Goal: Information Seeking & Learning: Check status

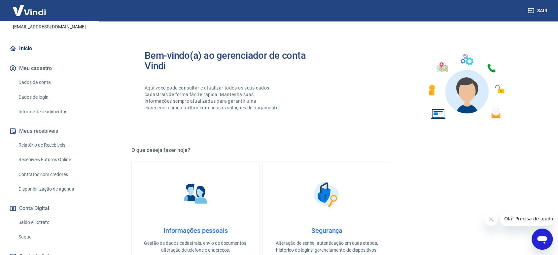
scroll to position [110, 0]
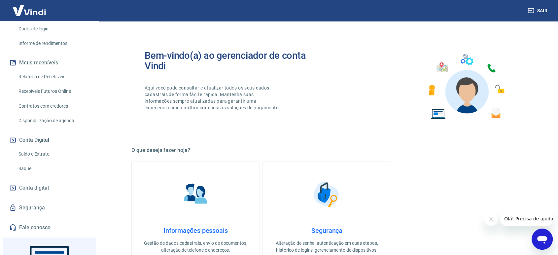
click at [49, 87] on link "Recebíveis Futuros Online" at bounding box center [53, 92] width 75 height 14
click at [58, 73] on link "Relatório de Recebíveis" at bounding box center [53, 77] width 75 height 14
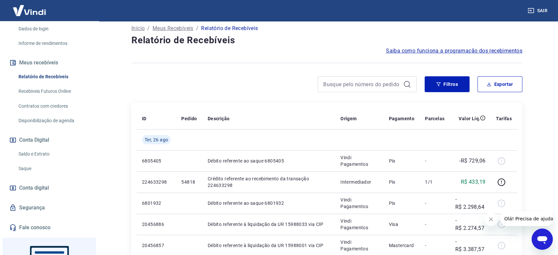
scroll to position [37, 0]
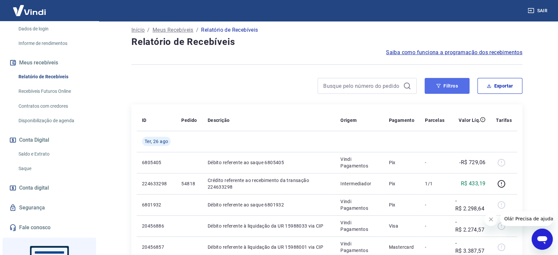
click at [446, 87] on button "Filtros" at bounding box center [447, 86] width 45 height 16
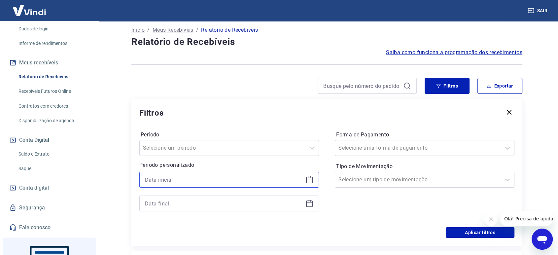
click at [182, 175] on input at bounding box center [224, 180] width 158 height 10
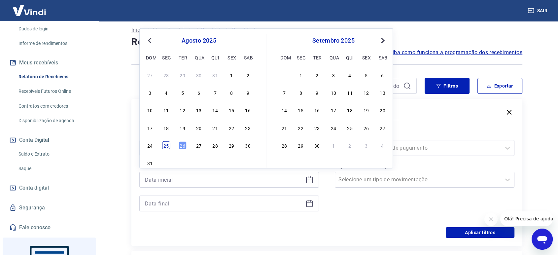
click at [165, 143] on div "25" at bounding box center [166, 145] width 8 height 8
type input "[DATE]"
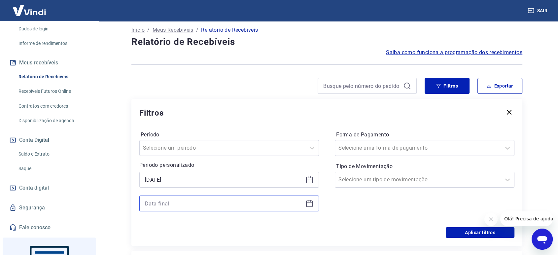
click at [177, 201] on input at bounding box center [224, 204] width 158 height 10
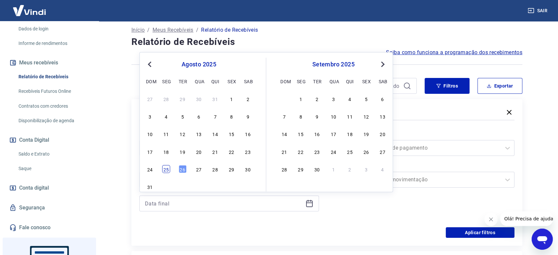
click at [164, 169] on div "25" at bounding box center [166, 169] width 8 height 8
type input "[DATE]"
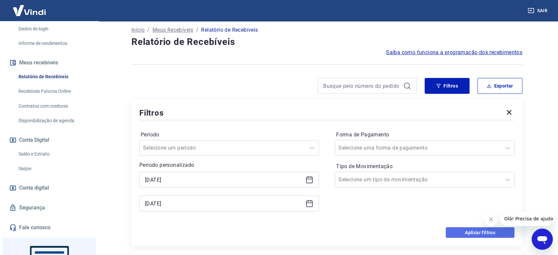
click at [468, 232] on button "Aplicar filtros" at bounding box center [480, 232] width 69 height 11
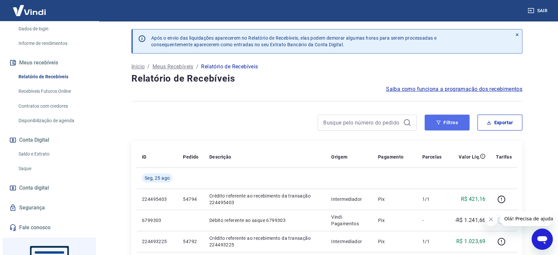
click at [445, 124] on button "Filtros" at bounding box center [447, 123] width 45 height 16
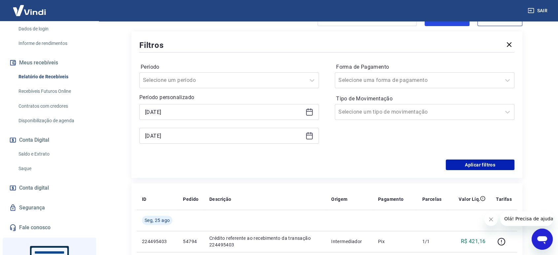
scroll to position [110, 0]
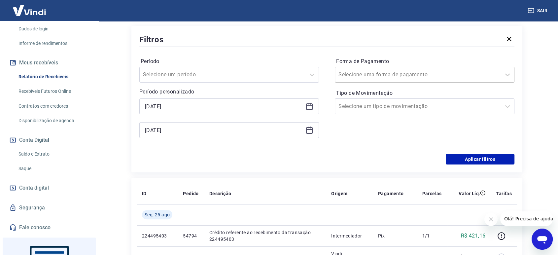
click at [382, 74] on input "Forma de Pagamento" at bounding box center [372, 75] width 67 height 8
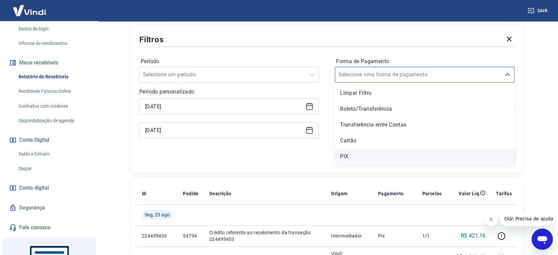
click at [372, 159] on div "PIX" at bounding box center [425, 156] width 180 height 13
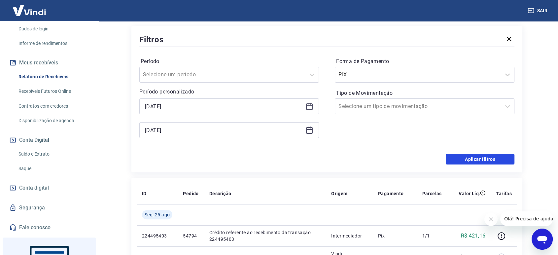
drag, startPoint x: 483, startPoint y: 161, endPoint x: 401, endPoint y: 5, distance: 176.3
click at [481, 160] on button "Aplicar filtros" at bounding box center [480, 159] width 69 height 11
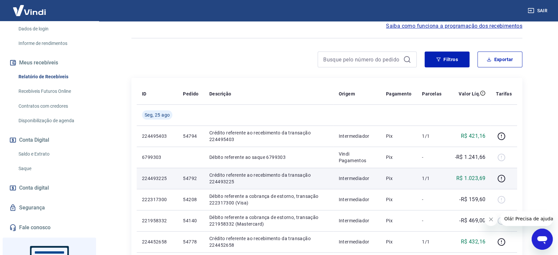
scroll to position [147, 0]
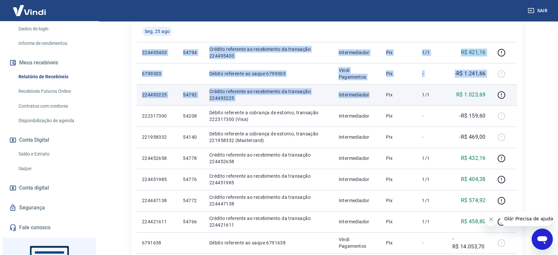
drag, startPoint x: 142, startPoint y: 48, endPoint x: 381, endPoint y: 104, distance: 246.1
click at [381, 104] on tbody "[DATE] 224495403 54794 Crédito referente ao recebimento da transação 224495403 …" at bounding box center [327, 137] width 381 height 233
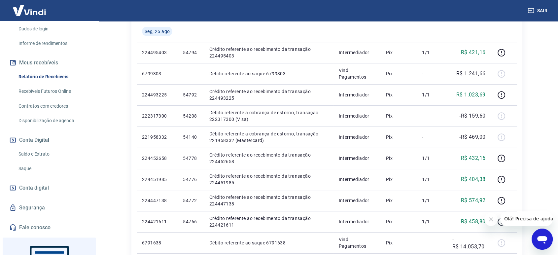
click at [120, 76] on div "Após o envio das liquidações aparecerem no Relatório de Recebíveis, elas podem …" at bounding box center [327, 103] width 423 height 459
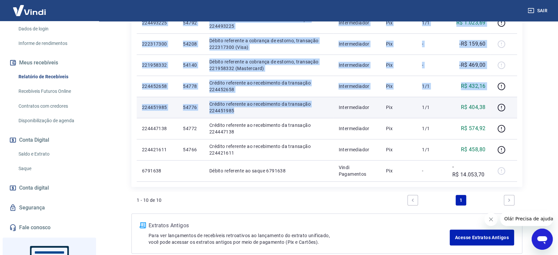
scroll to position [220, 0]
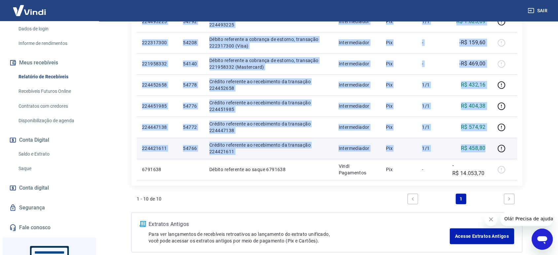
drag, startPoint x: 141, startPoint y: 51, endPoint x: 485, endPoint y: 150, distance: 357.5
click at [485, 150] on tbody "[DATE] 224495403 54794 Crédito referente ao recebimento da transação 224495403 …" at bounding box center [327, 63] width 381 height 233
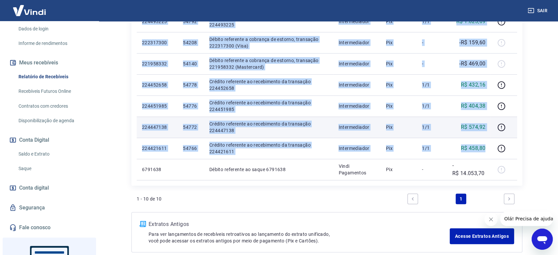
copy tbody "224495403 54794 Crédito referente ao recebimento da transação 224495403 Interme…"
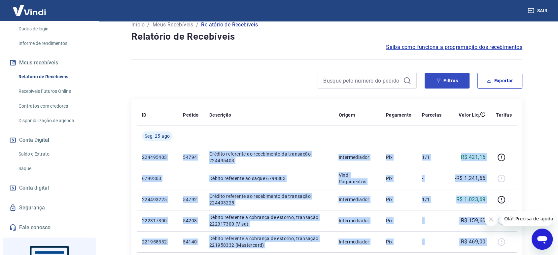
scroll to position [37, 0]
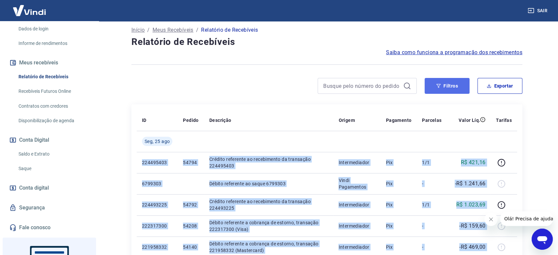
click at [449, 89] on button "Filtros" at bounding box center [447, 86] width 45 height 16
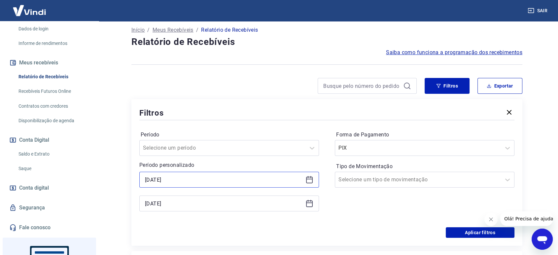
click at [212, 175] on input "[DATE]" at bounding box center [224, 180] width 158 height 10
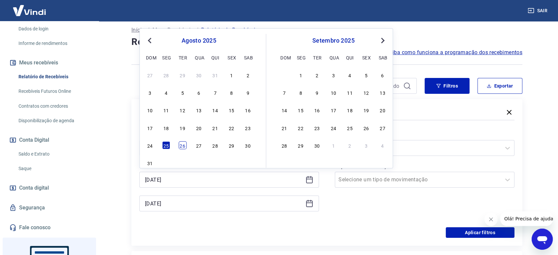
click at [181, 145] on div "26" at bounding box center [183, 145] width 8 height 8
type input "[DATE]"
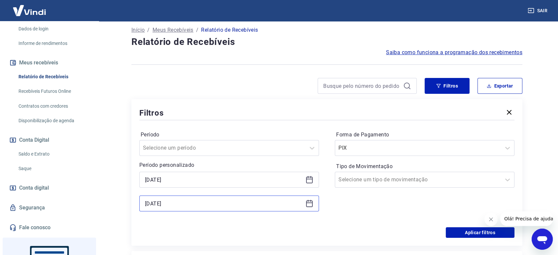
click at [193, 203] on input "[DATE]" at bounding box center [224, 204] width 158 height 10
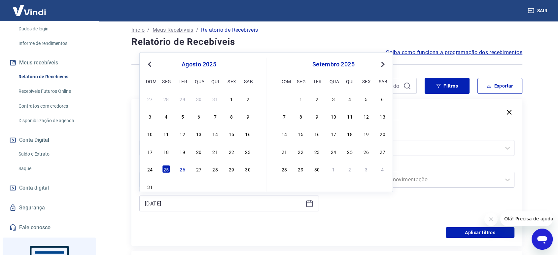
click at [183, 171] on div "26" at bounding box center [183, 169] width 8 height 8
type input "[DATE]"
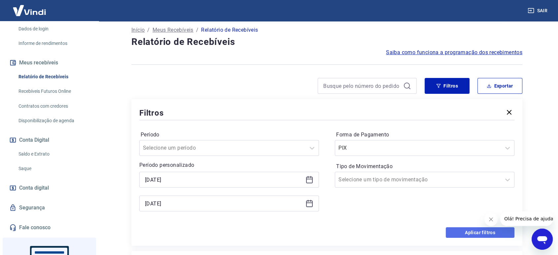
click at [458, 231] on button "Aplicar filtros" at bounding box center [480, 232] width 69 height 11
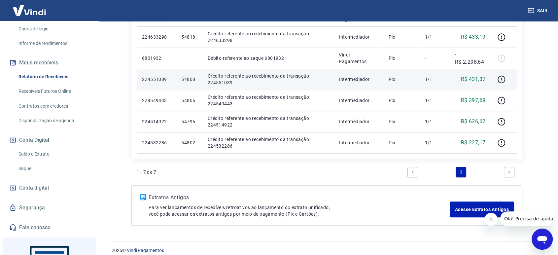
scroll to position [147, 0]
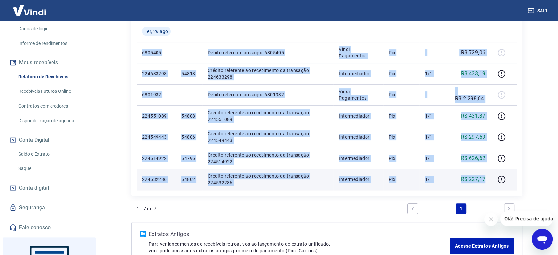
drag, startPoint x: 140, startPoint y: 52, endPoint x: 488, endPoint y: 176, distance: 369.6
click at [488, 176] on tbody "[DATE] 6805405 Débito referente ao saque 6805405 Vindi Pagamentos Pix - -R$ 729…" at bounding box center [327, 105] width 381 height 169
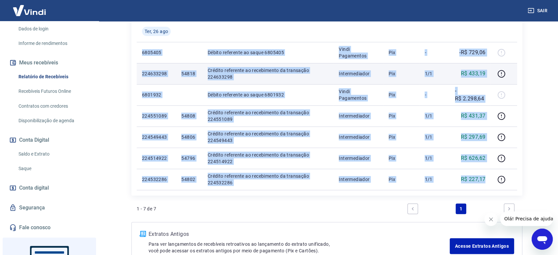
copy tbody "6805405 Débito referente ao saque 6805405 Vindi Pagamentos Pix - -R$ 729,06 224…"
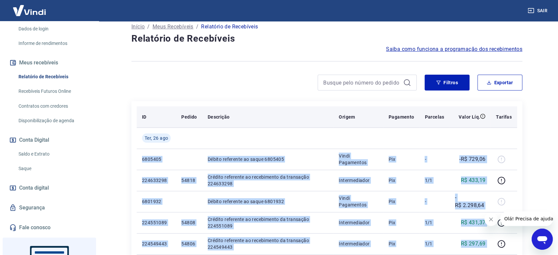
scroll to position [37, 0]
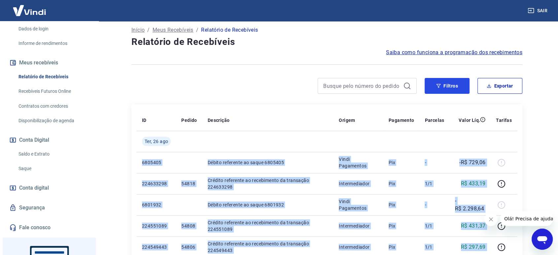
drag, startPoint x: 456, startPoint y: 86, endPoint x: 435, endPoint y: 98, distance: 23.8
click at [456, 86] on button "Filtros" at bounding box center [447, 86] width 45 height 16
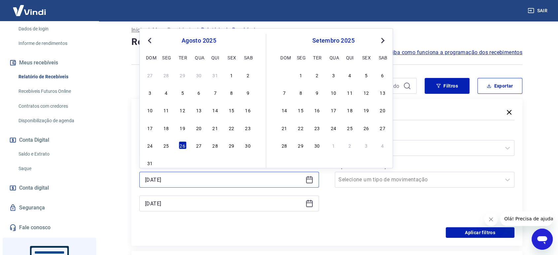
click at [200, 179] on input "[DATE]" at bounding box center [224, 180] width 158 height 10
click at [199, 146] on div "27" at bounding box center [199, 145] width 8 height 8
click at [176, 179] on input "[DATE]" at bounding box center [224, 180] width 158 height 10
click at [181, 147] on div "26" at bounding box center [183, 145] width 8 height 8
type input "[DATE]"
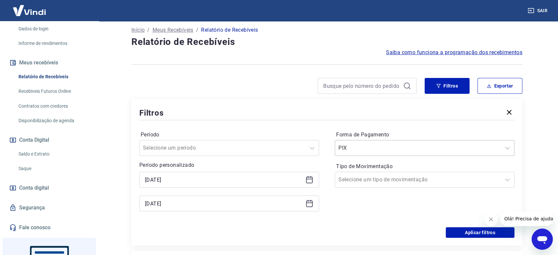
click at [433, 143] on div at bounding box center [418, 147] width 159 height 9
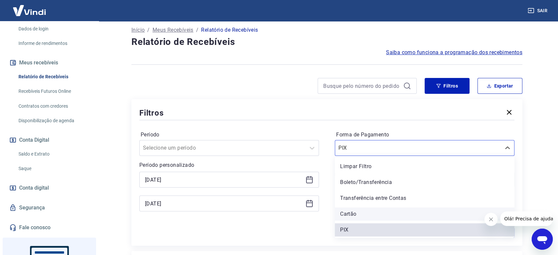
click at [374, 214] on div "Cartão" at bounding box center [425, 213] width 180 height 13
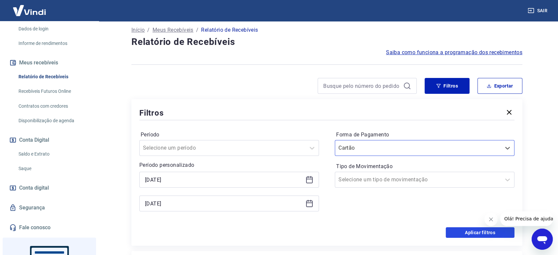
drag, startPoint x: 468, startPoint y: 230, endPoint x: 320, endPoint y: 183, distance: 155.3
click at [468, 231] on button "Aplicar filtros" at bounding box center [480, 232] width 69 height 11
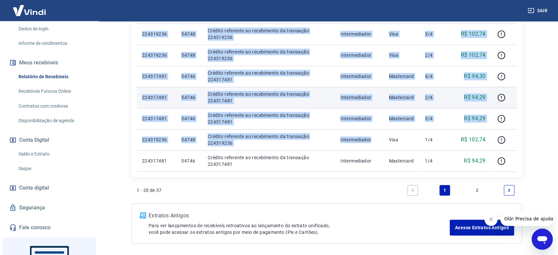
scroll to position [440, 0]
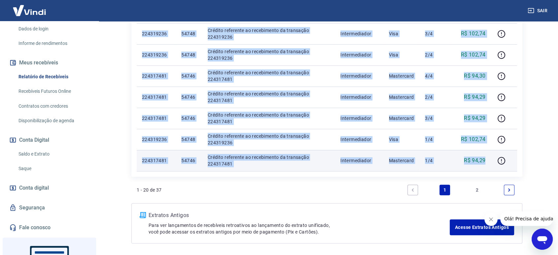
drag, startPoint x: 140, startPoint y: 87, endPoint x: 487, endPoint y: 161, distance: 354.0
copy tbody "45323581 Loremi dolorsita c adipiscing el SE 01767549 doe TEM Incid Utlaboreet …"
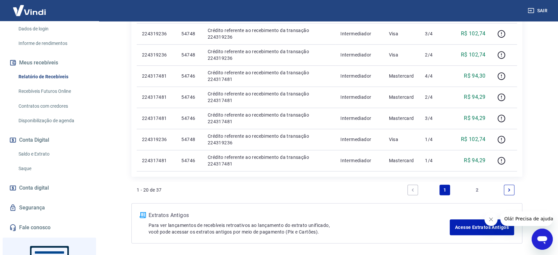
click at [478, 189] on link "2" at bounding box center [477, 190] width 11 height 11
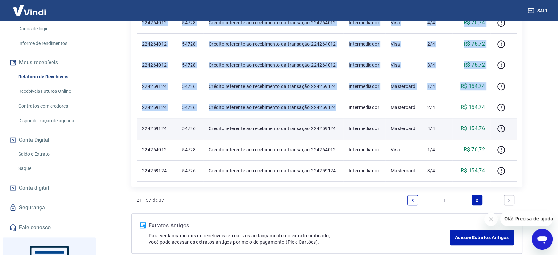
scroll to position [367, 0]
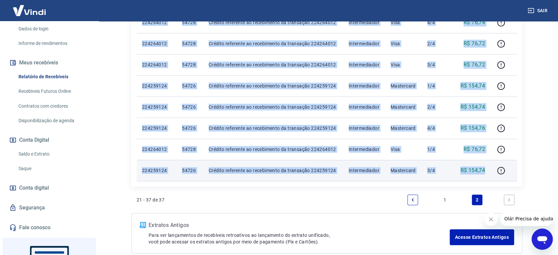
drag, startPoint x: 142, startPoint y: 87, endPoint x: 488, endPoint y: 173, distance: 356.7
copy tbody "063218662 68565 Loremip dolorsita co adipiscinge se doeiusmod 850913657 Tempori…"
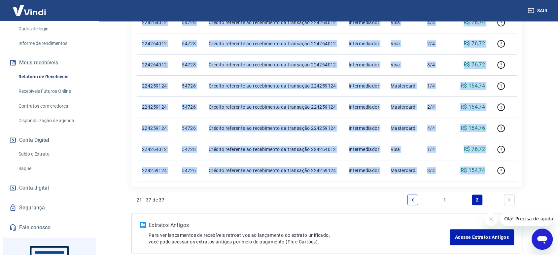
click at [32, 153] on link "Saldo e Extrato" at bounding box center [53, 154] width 75 height 14
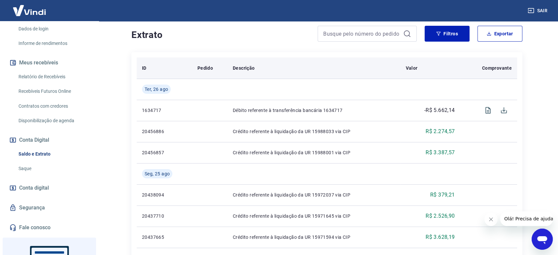
scroll to position [147, 0]
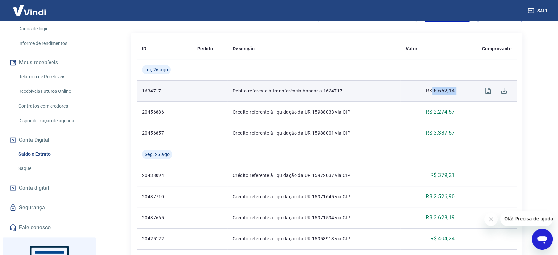
drag, startPoint x: 460, startPoint y: 90, endPoint x: 432, endPoint y: 91, distance: 28.1
click at [432, 91] on tr "1634717 Débito referente à transferência bancária 1634717 -R$ 5.662,14" at bounding box center [327, 90] width 381 height 21
copy tr "5.662,14"
